Goal: Transaction & Acquisition: Purchase product/service

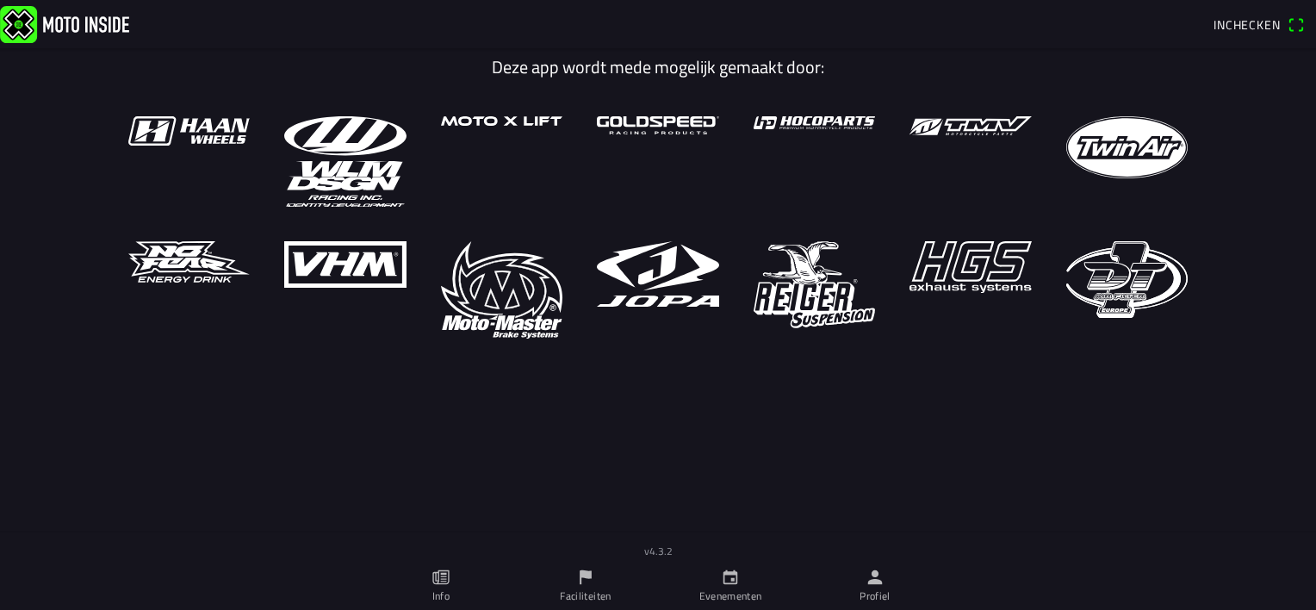
click at [729, 571] on icon "calendar" at bounding box center [730, 576] width 19 height 19
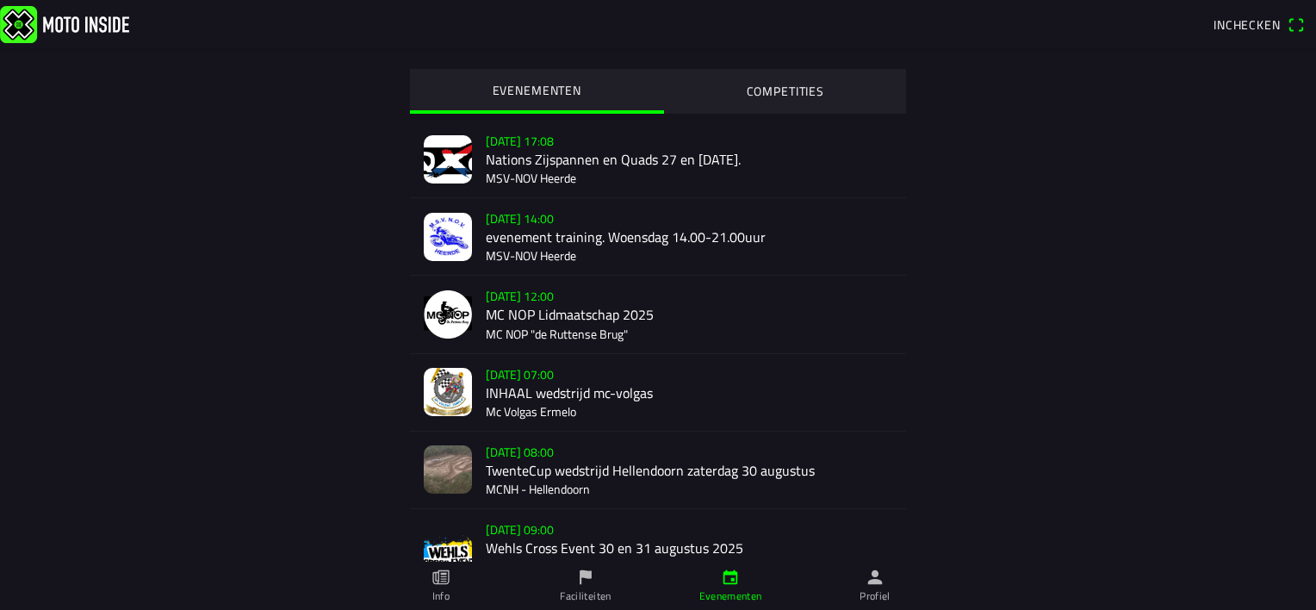
click at [589, 393] on div "[DATE] 07:00 INHAAL wedstrijd mc-volgas Mc Volgas Ermelo" at bounding box center [689, 392] width 406 height 77
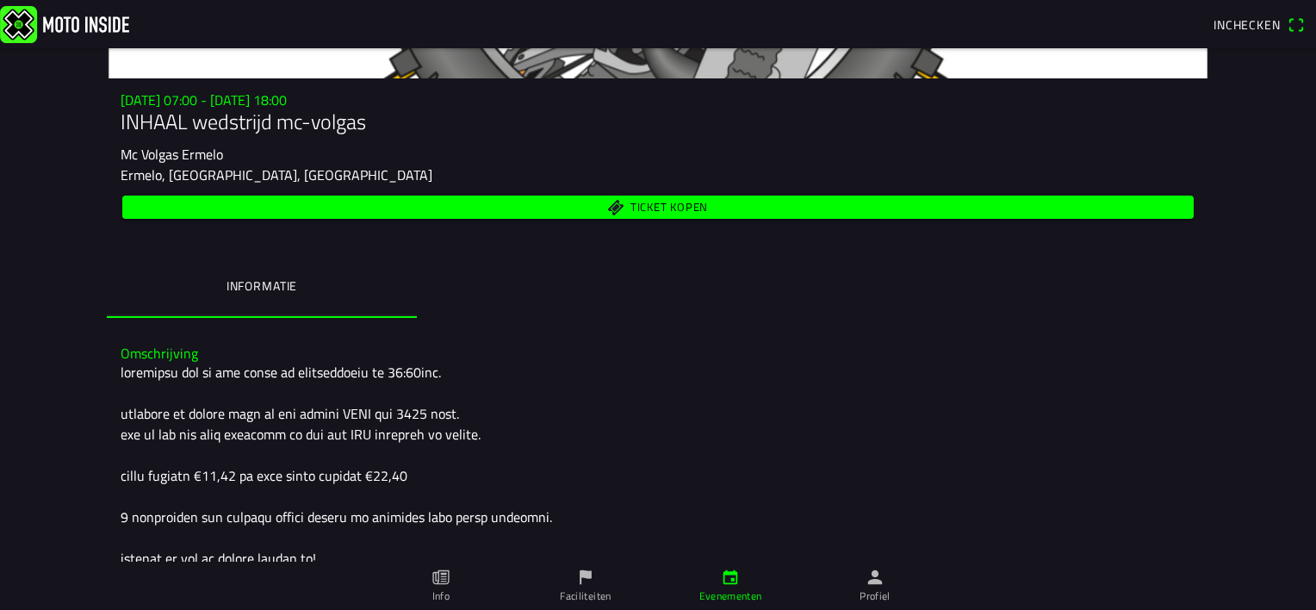
scroll to position [162, 0]
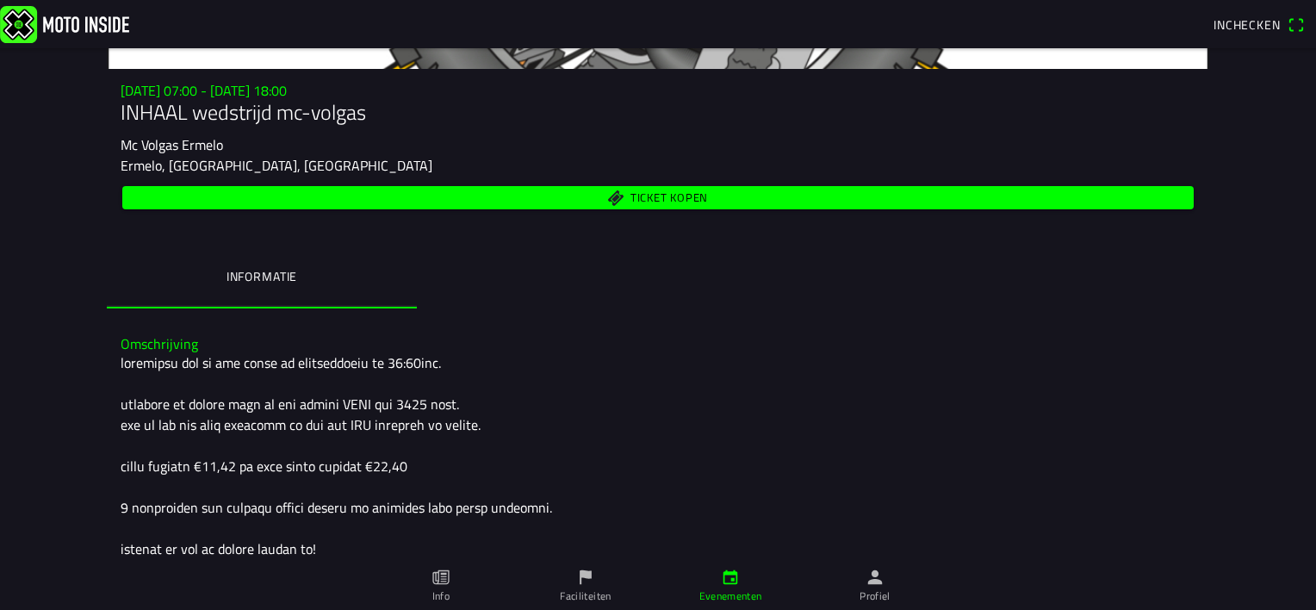
click at [713, 193] on span "Ticket kopen" at bounding box center [658, 197] width 1051 height 23
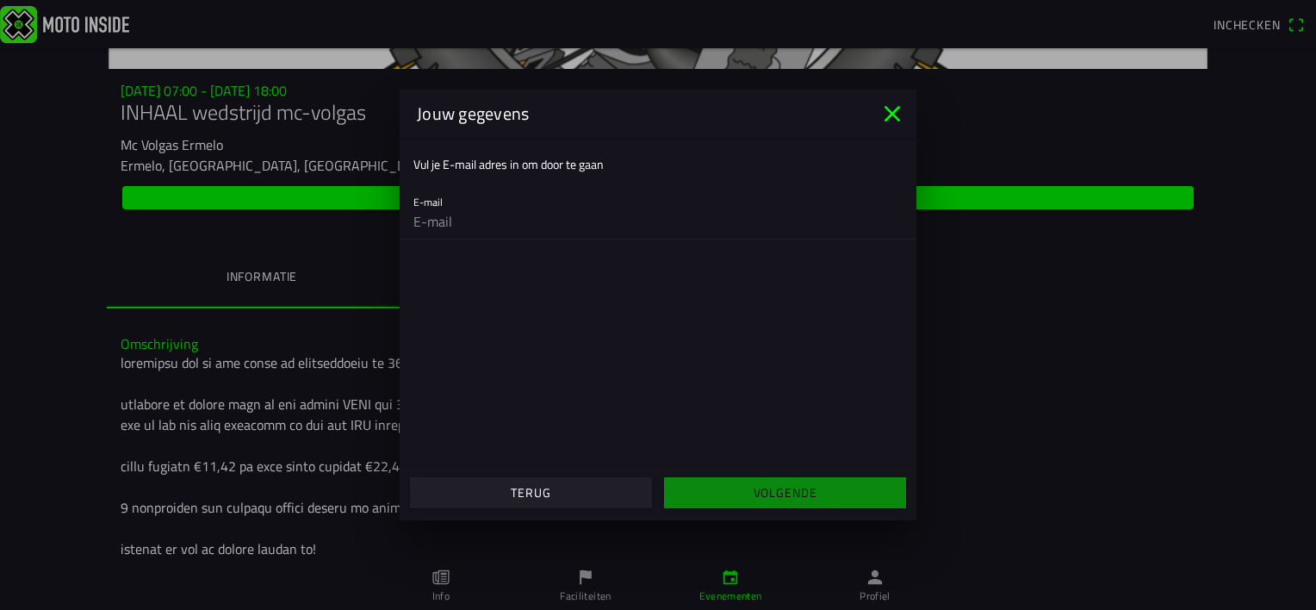
click at [592, 225] on input "email" at bounding box center [657, 221] width 489 height 34
type input "ricardodelacouture25092001@gmail.com"
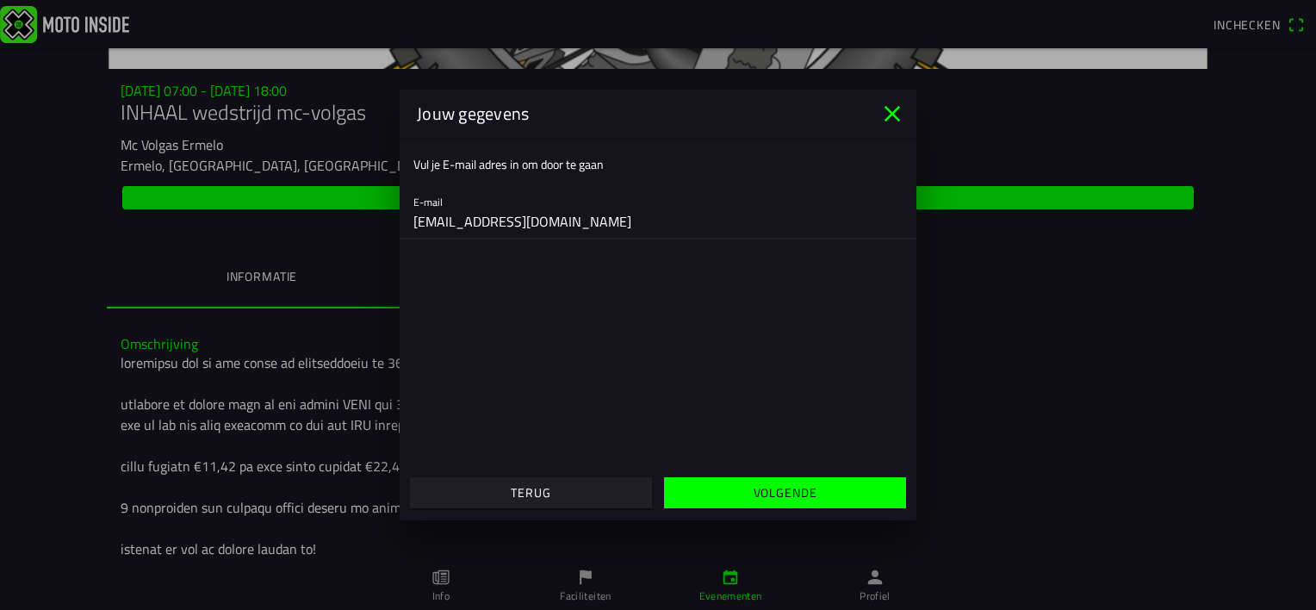
click at [729, 493] on span "Volgende" at bounding box center [784, 492] width 215 height 31
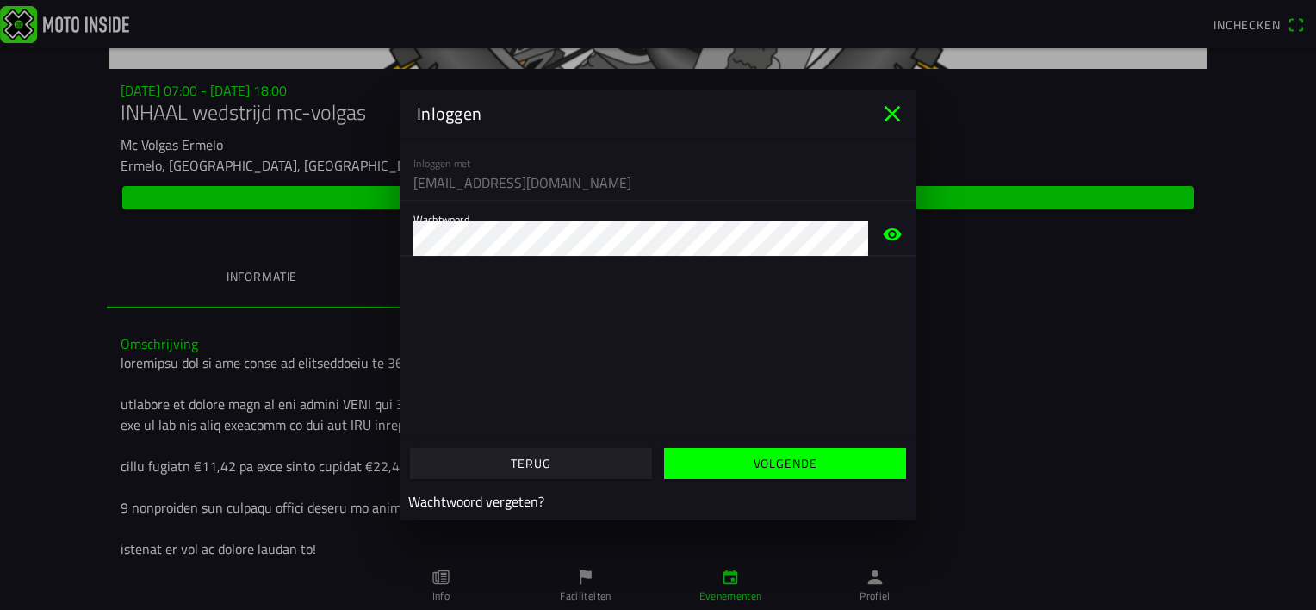
click at [0, 0] on slot "Volgende" at bounding box center [0, 0] width 0 height 0
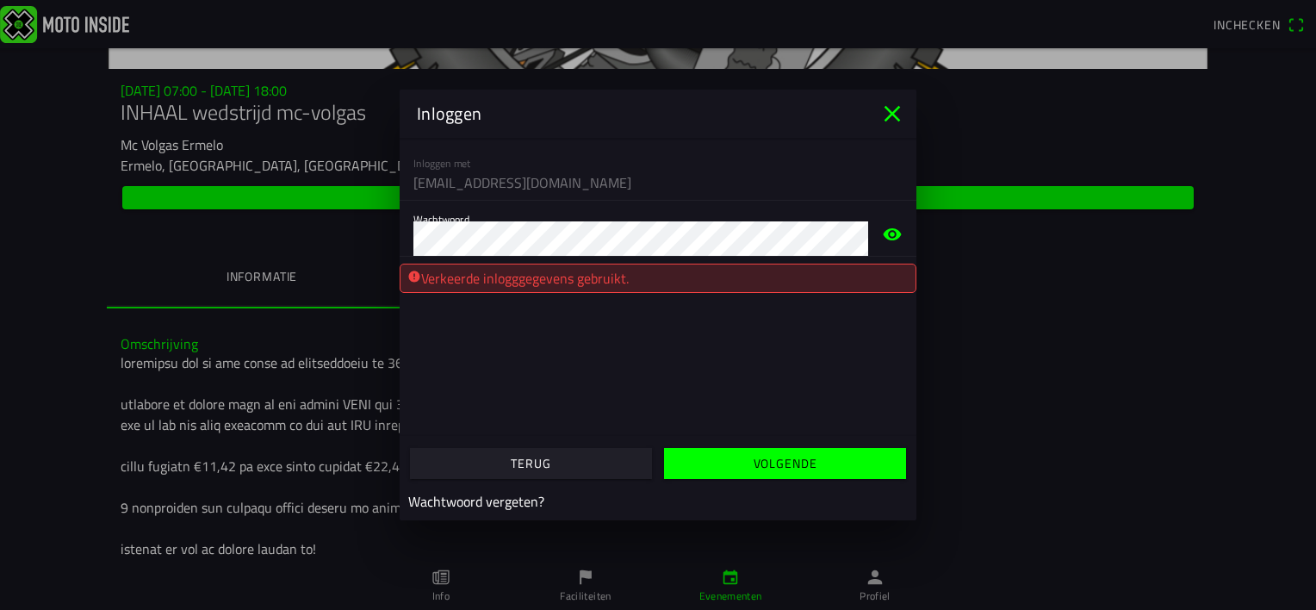
click at [884, 233] on icon "eye" at bounding box center [893, 234] width 18 height 12
click at [751, 461] on span "button" at bounding box center [784, 463] width 215 height 31
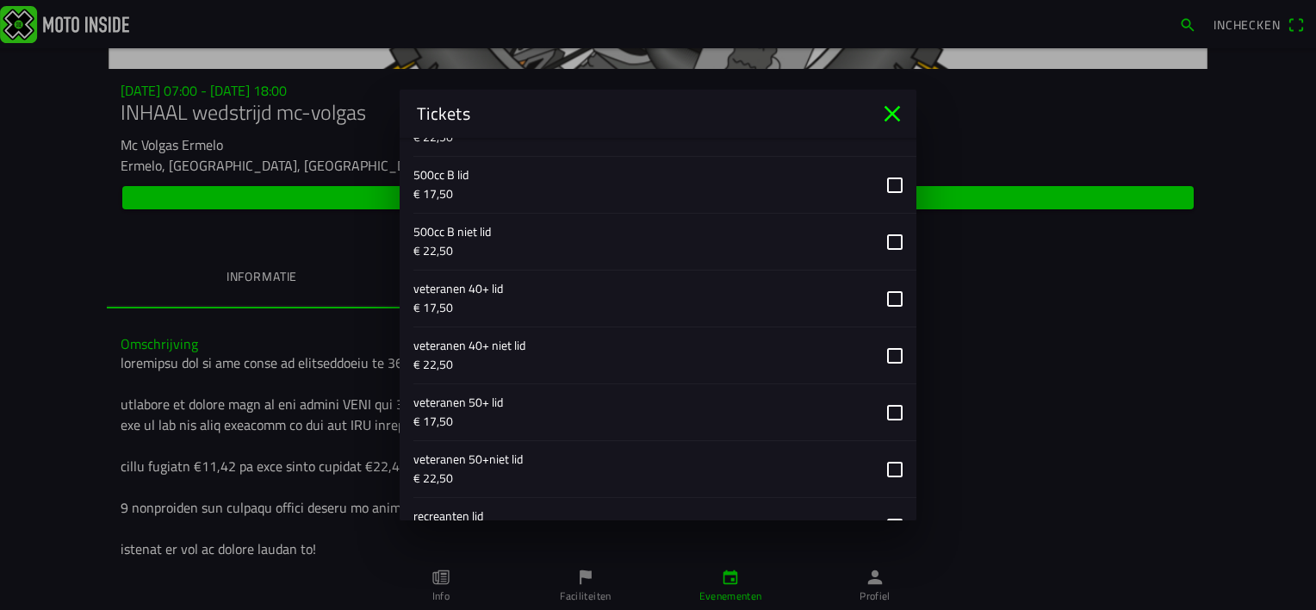
scroll to position [2260, 0]
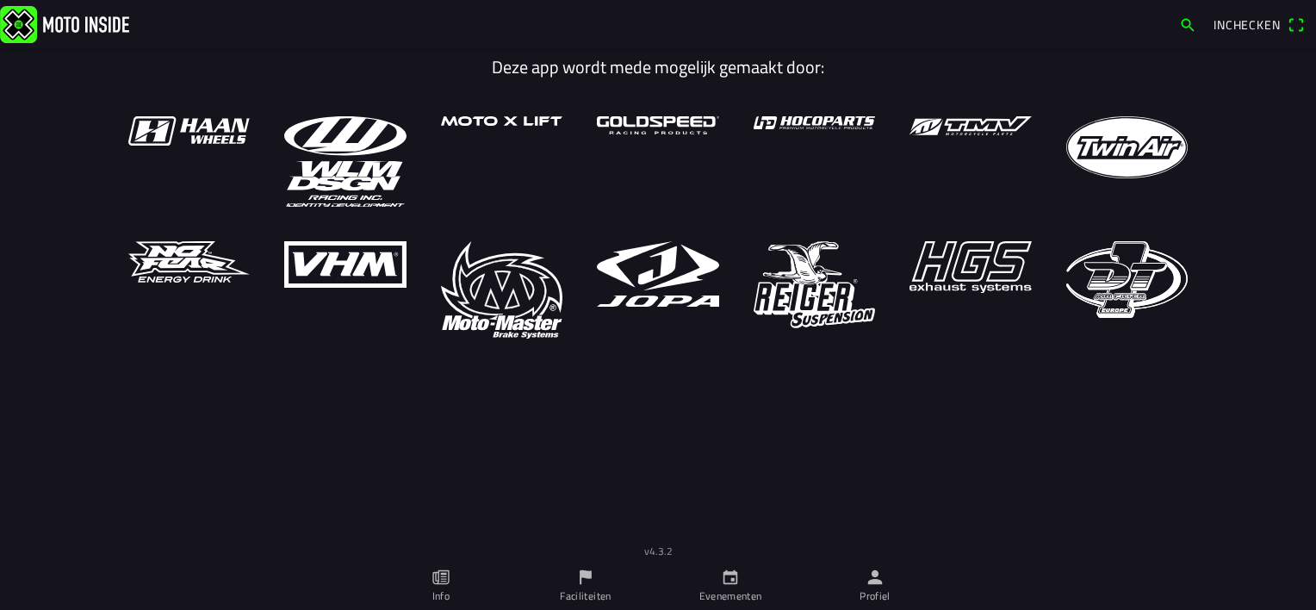
click at [711, 577] on link "Evenementen" at bounding box center [730, 585] width 145 height 48
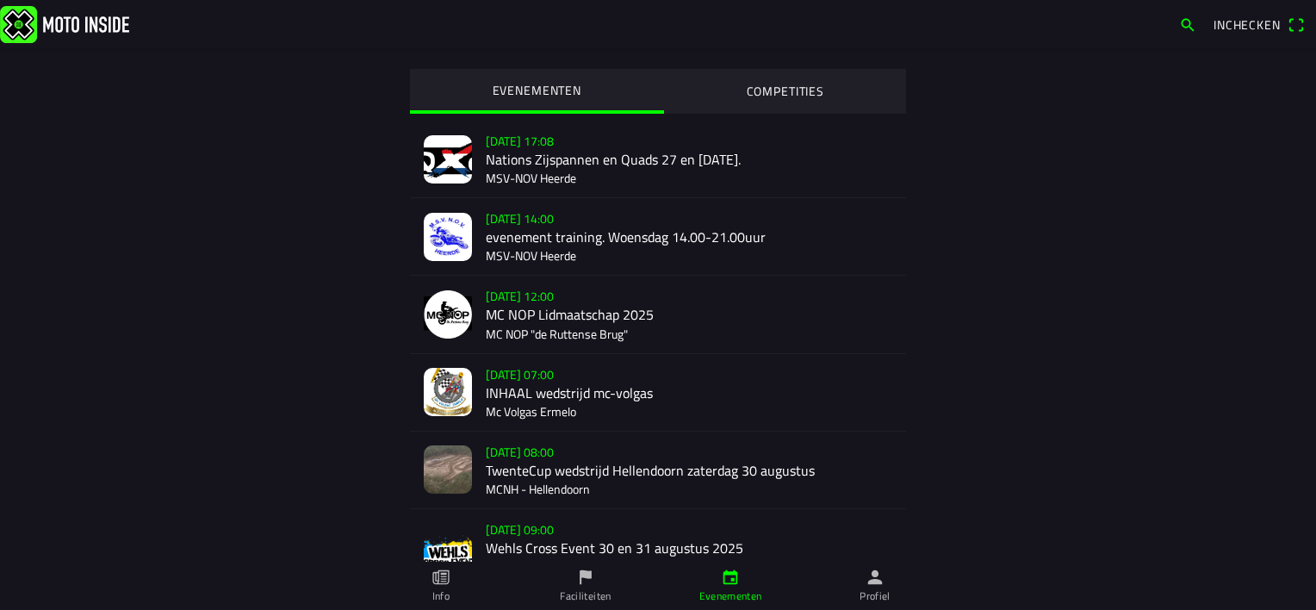
click at [543, 418] on div "[DATE] 07:00 INHAAL wedstrijd mc-volgas Mc Volgas Ermelo" at bounding box center [689, 392] width 406 height 77
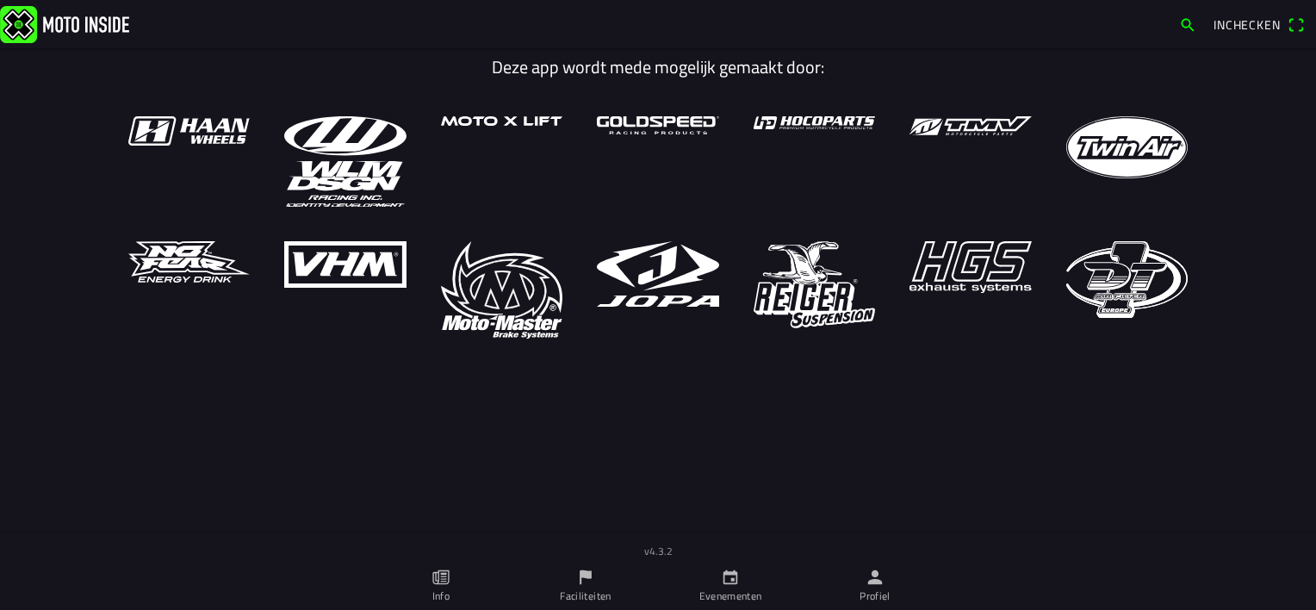
click at [722, 599] on ion-label "Evenementen" at bounding box center [730, 596] width 63 height 16
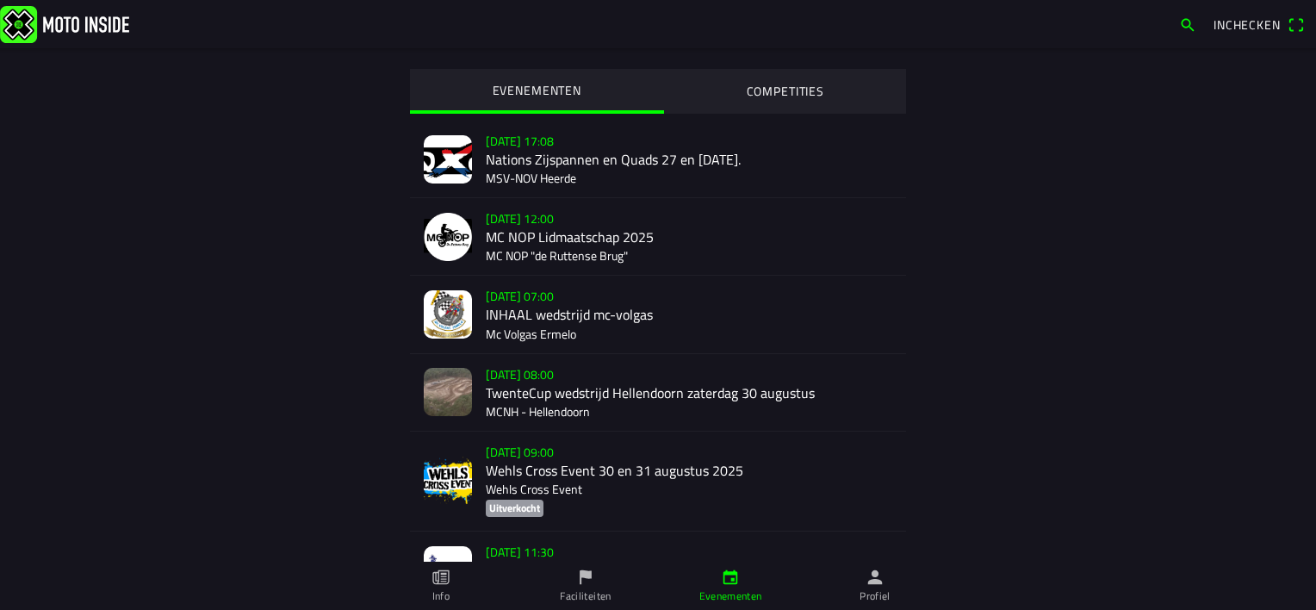
click at [551, 341] on div "[DATE] 07:00 INHAAL wedstrijd mc-volgas Mc Volgas Ermelo" at bounding box center [689, 314] width 406 height 77
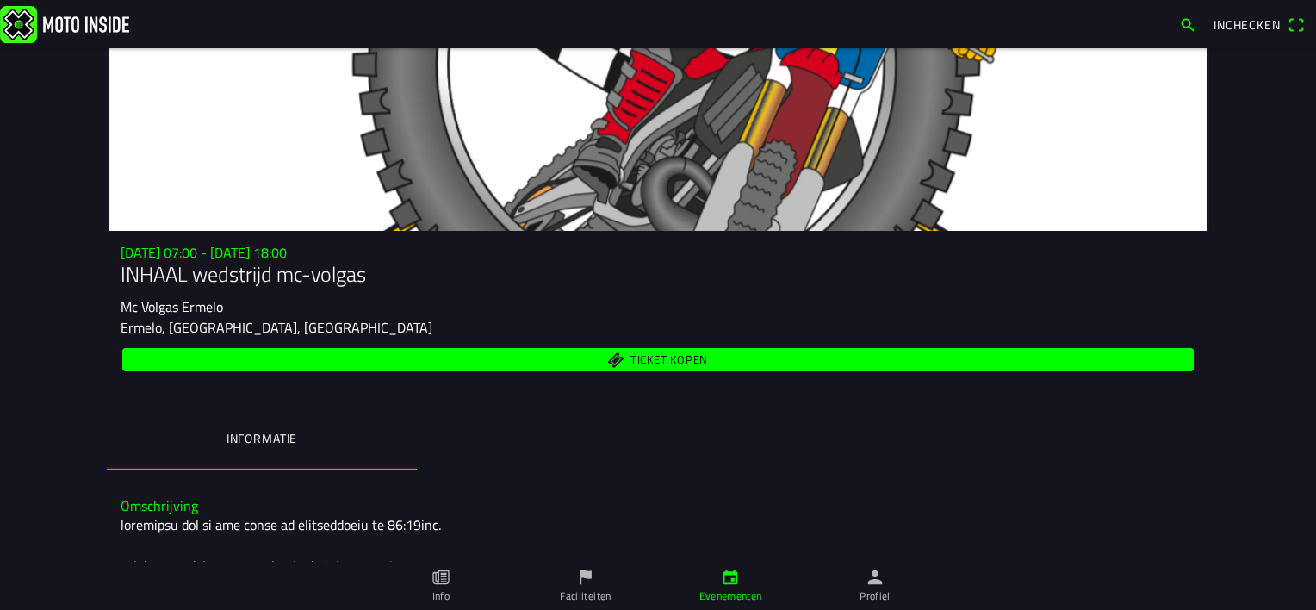
click at [575, 365] on span "Ticket kopen" at bounding box center [658, 359] width 1051 height 23
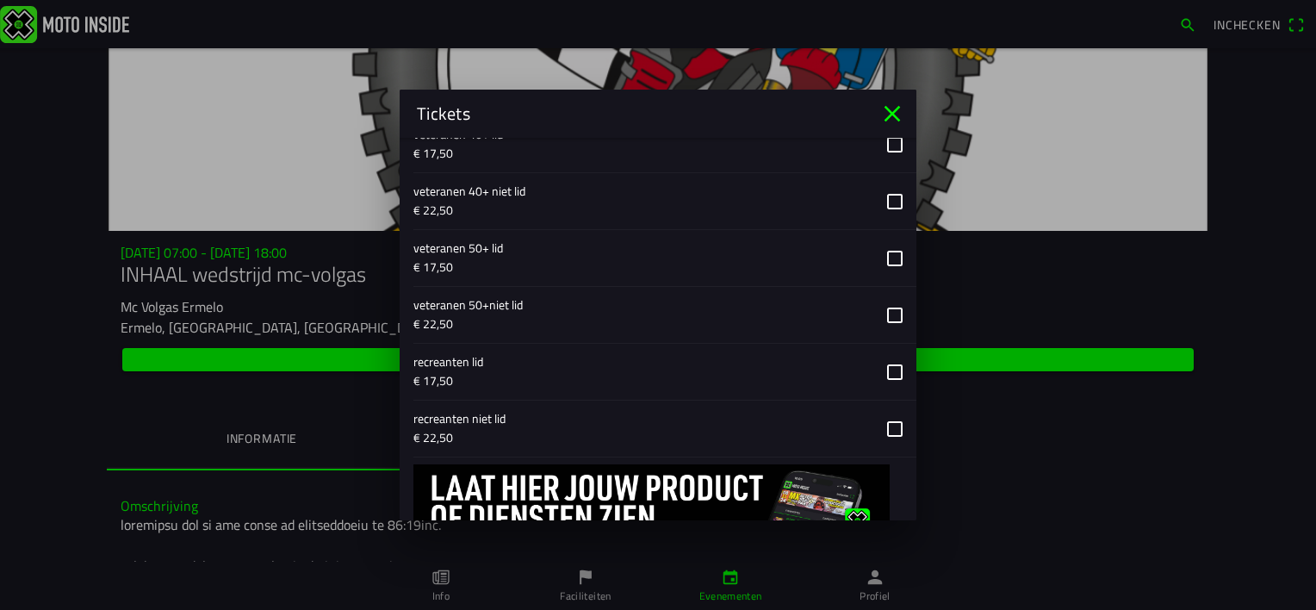
scroll to position [2239, 0]
